Goal: Check status

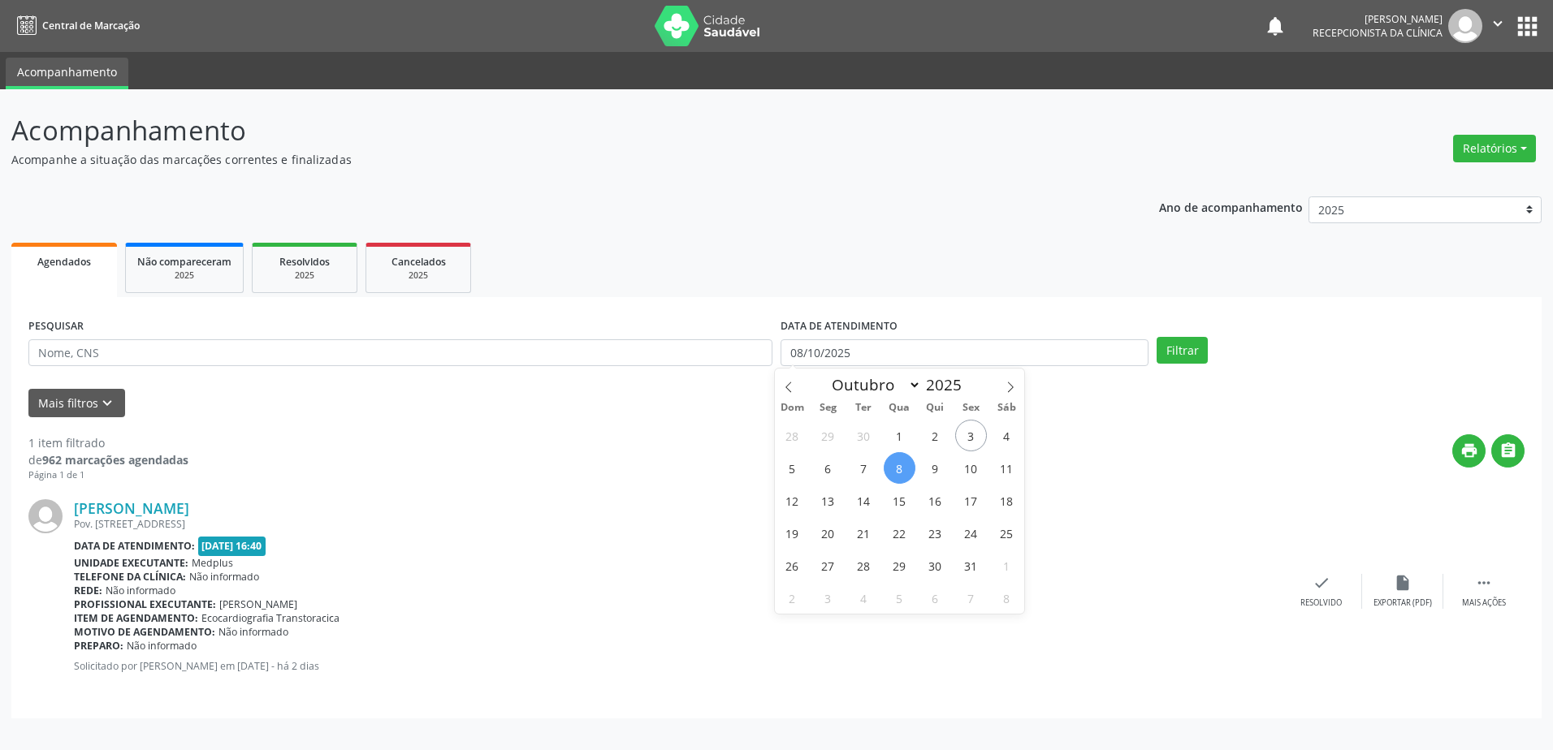
select select "9"
click at [944, 476] on span "9" at bounding box center [935, 468] width 32 height 32
click at [1191, 349] on button "Filtrar" at bounding box center [1182, 351] width 51 height 28
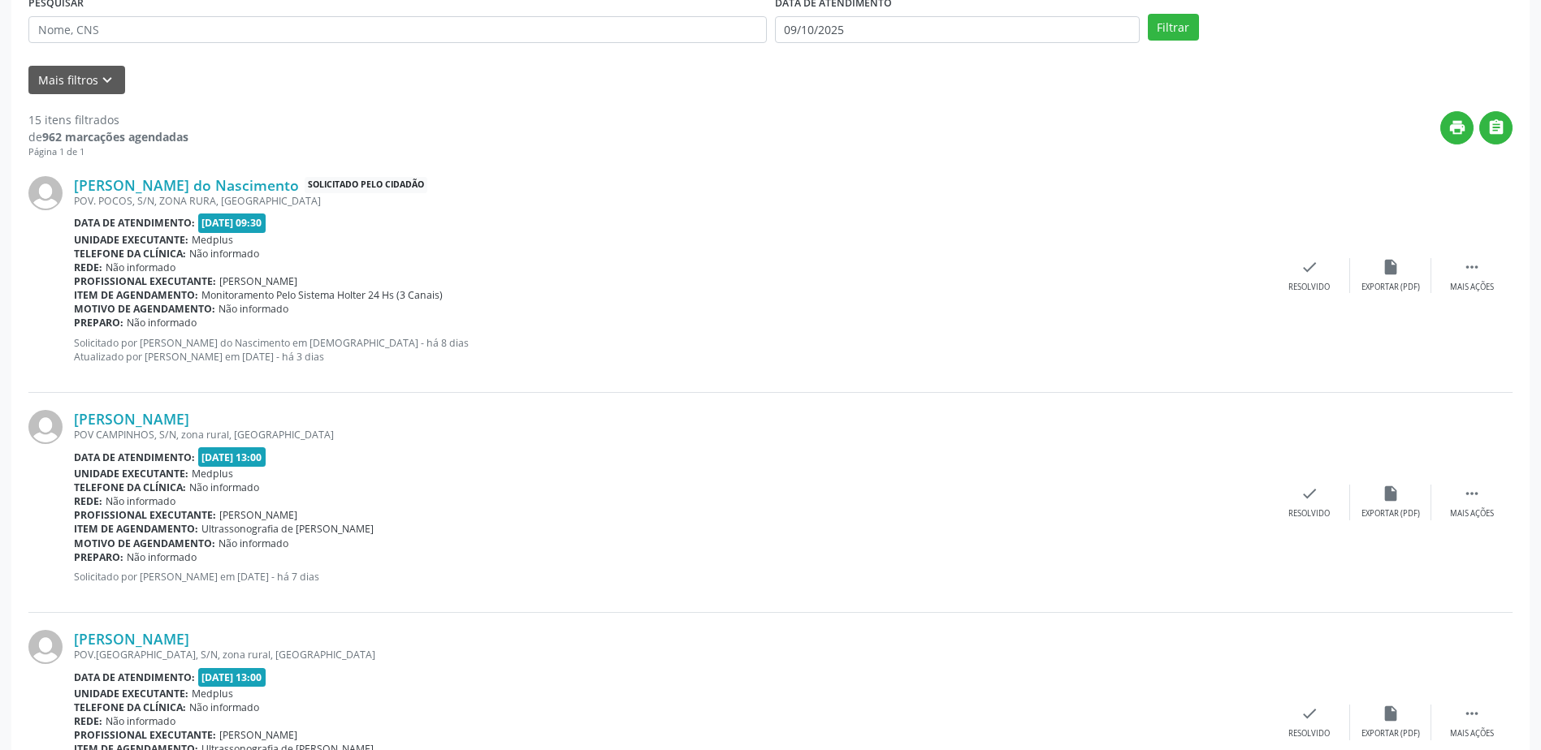
scroll to position [325, 0]
click at [211, 178] on link "[PERSON_NAME] do Nascimento" at bounding box center [186, 184] width 225 height 18
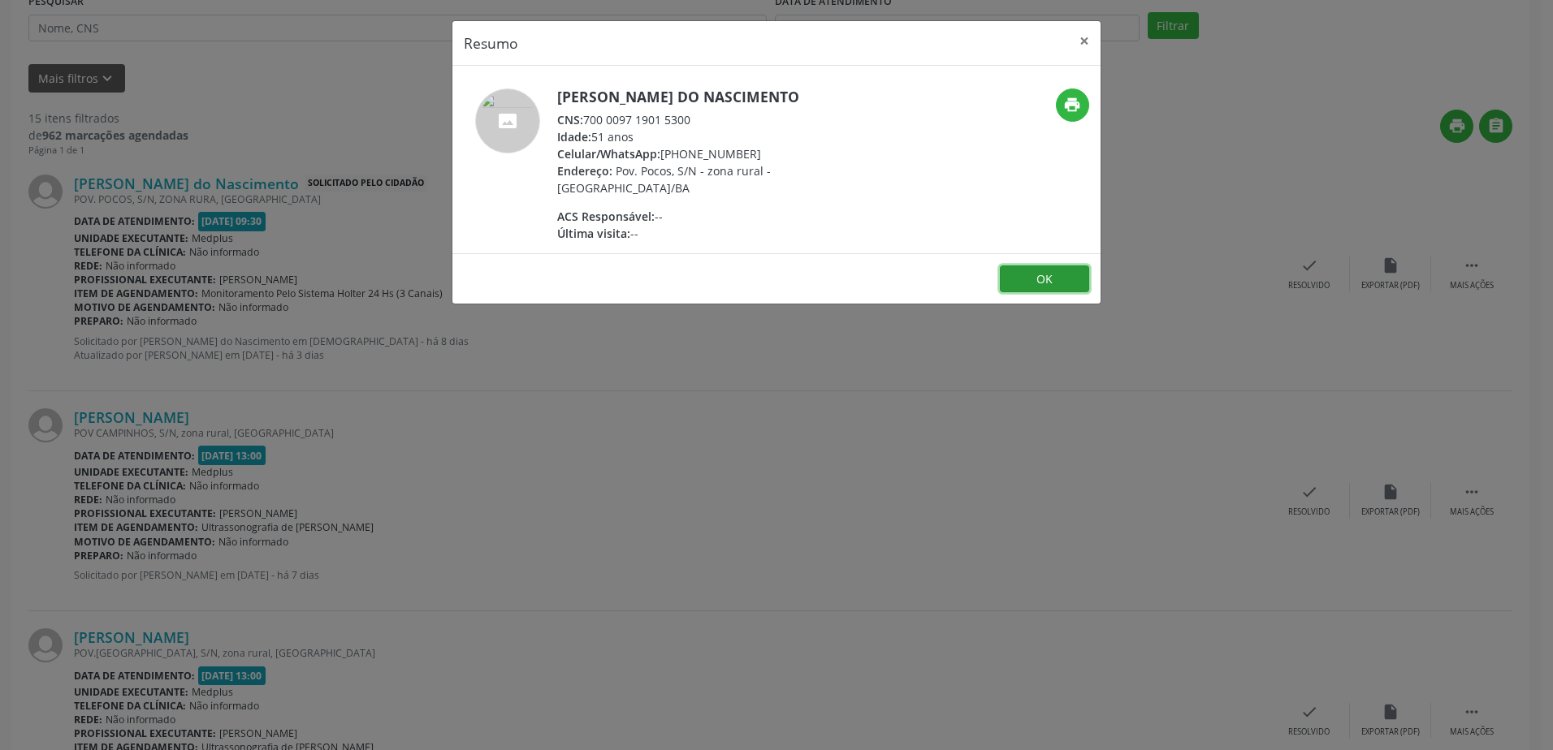
click at [1057, 283] on button "OK" at bounding box center [1044, 280] width 89 height 28
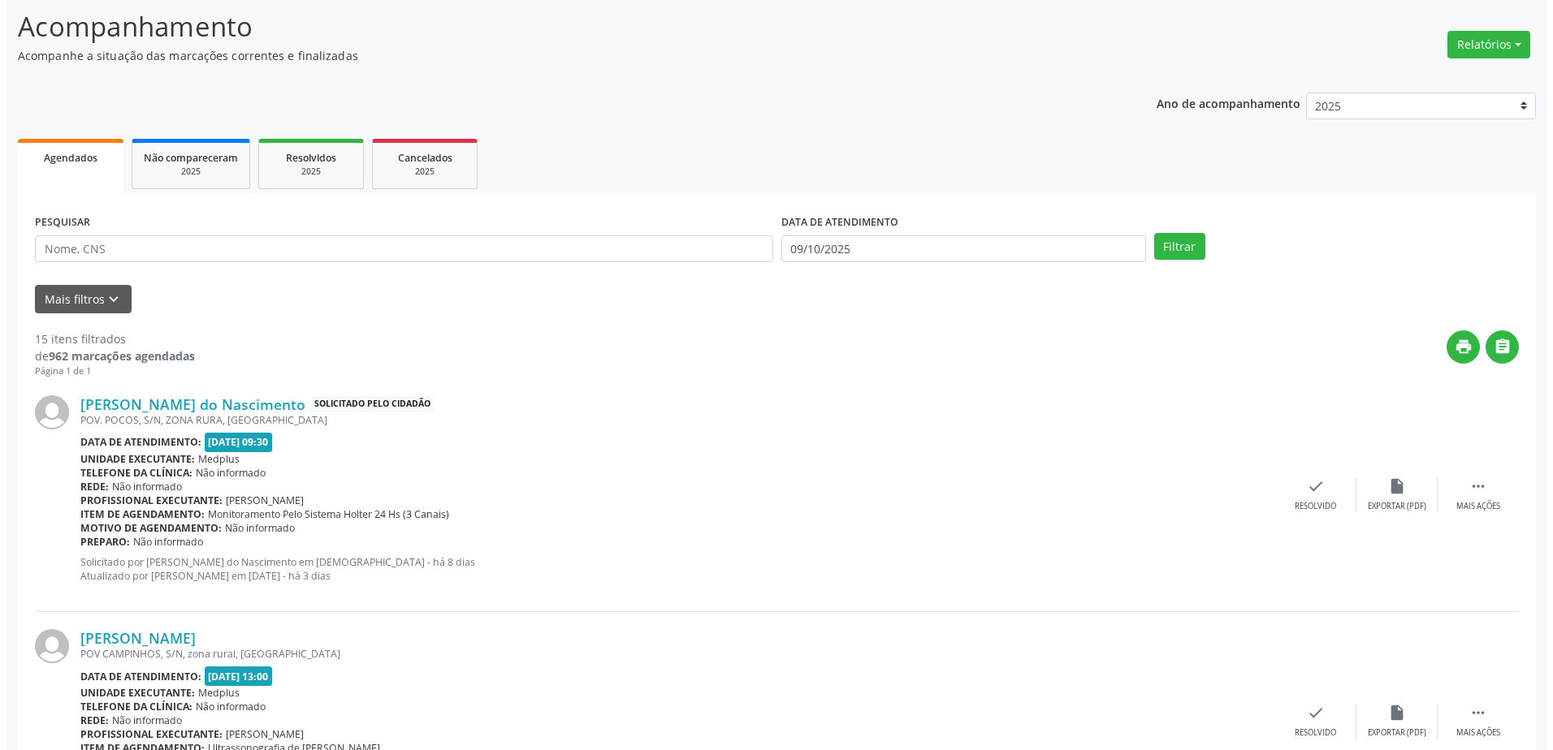
scroll to position [244, 0]
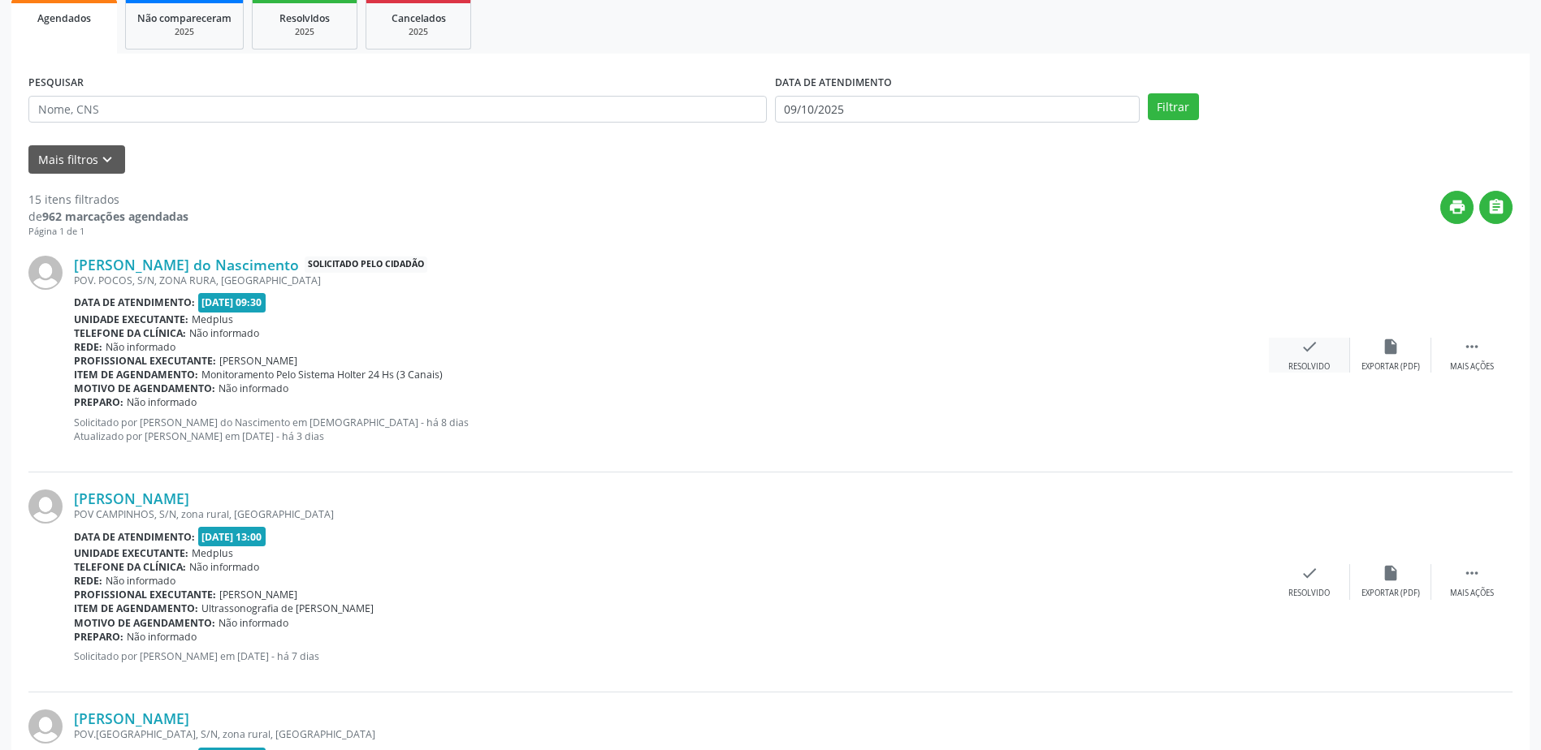
drag, startPoint x: 1312, startPoint y: 335, endPoint x: 1311, endPoint y: 344, distance: 8.3
click at [1312, 339] on div "[PERSON_NAME] do Nascimento Solicitado pelo cidadão POV. POCOS, S/N, ZONA RURA,…" at bounding box center [770, 356] width 1484 height 234
click at [1301, 357] on div "check Resolvido" at bounding box center [1309, 355] width 81 height 35
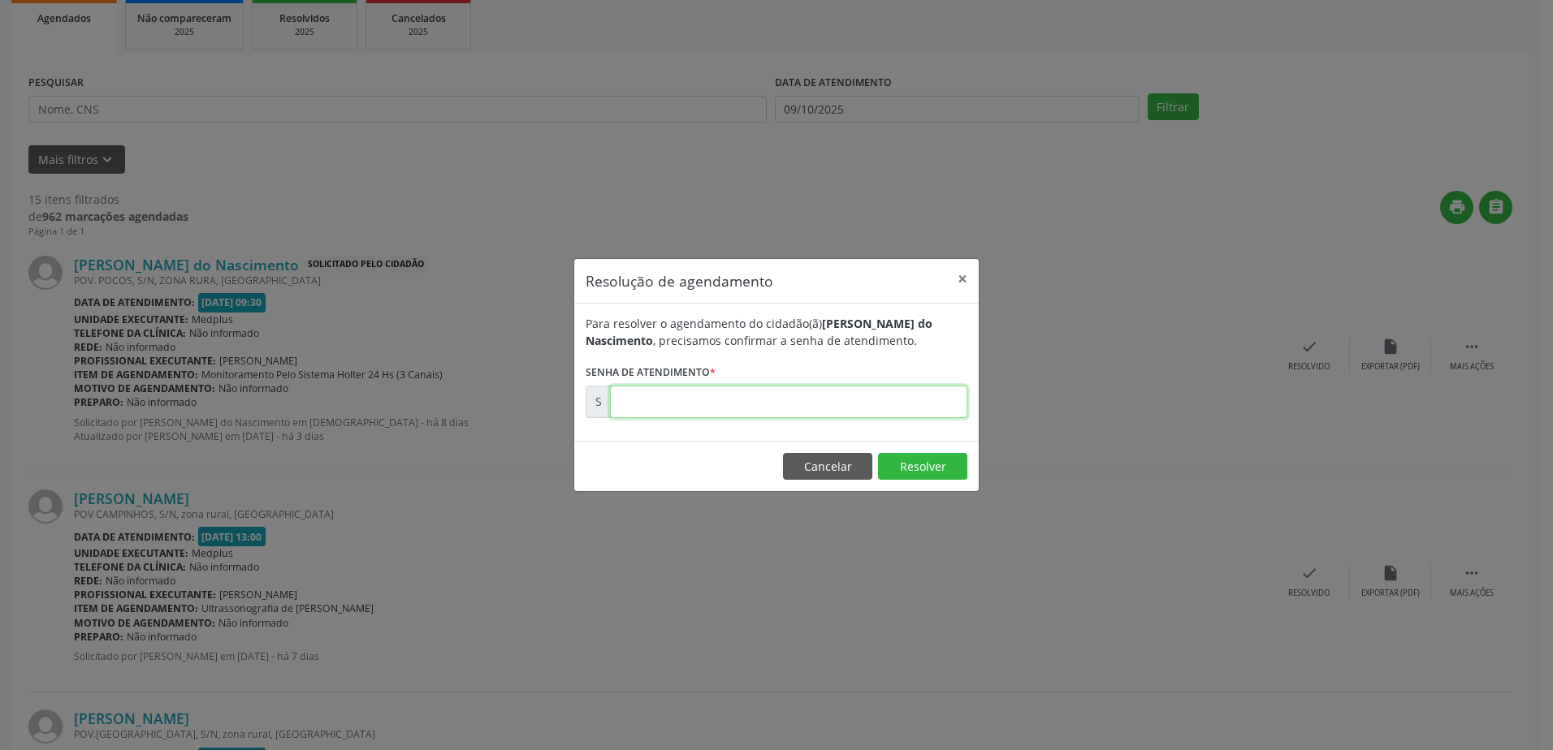
click at [664, 405] on input "text" at bounding box center [788, 402] width 357 height 32
type input "00179960"
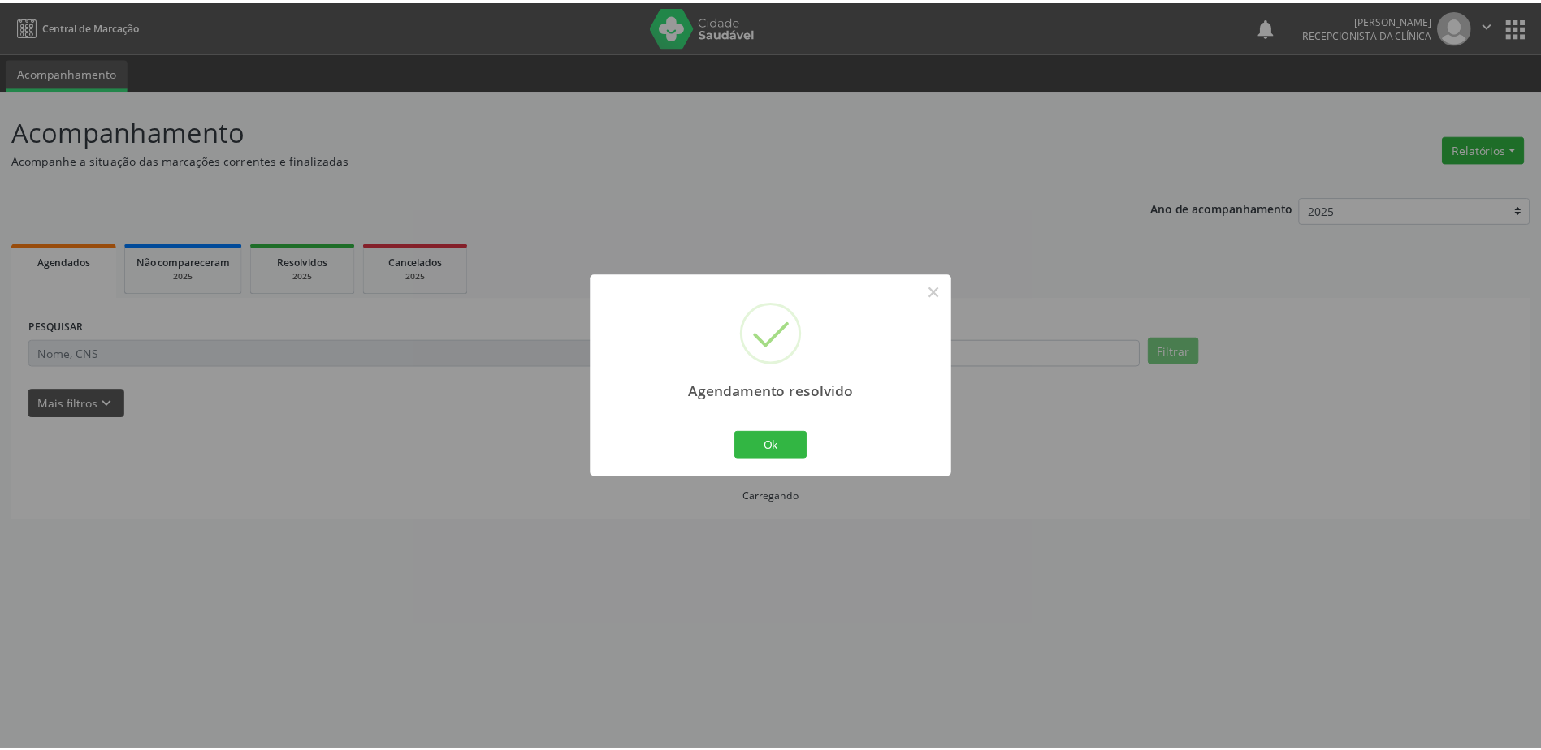
scroll to position [0, 0]
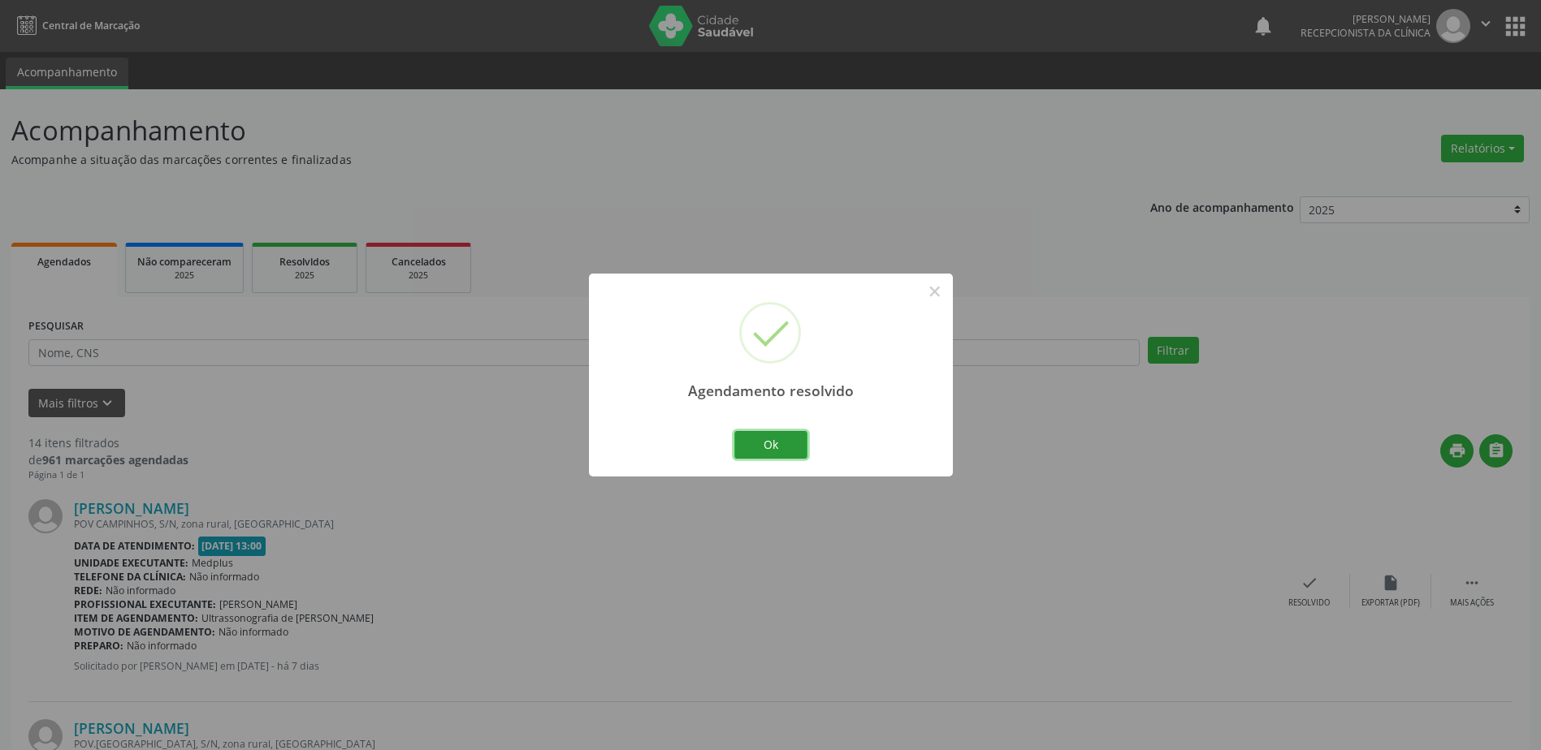
click at [778, 448] on button "Ok" at bounding box center [770, 445] width 73 height 28
